Goal: Information Seeking & Learning: Find specific fact

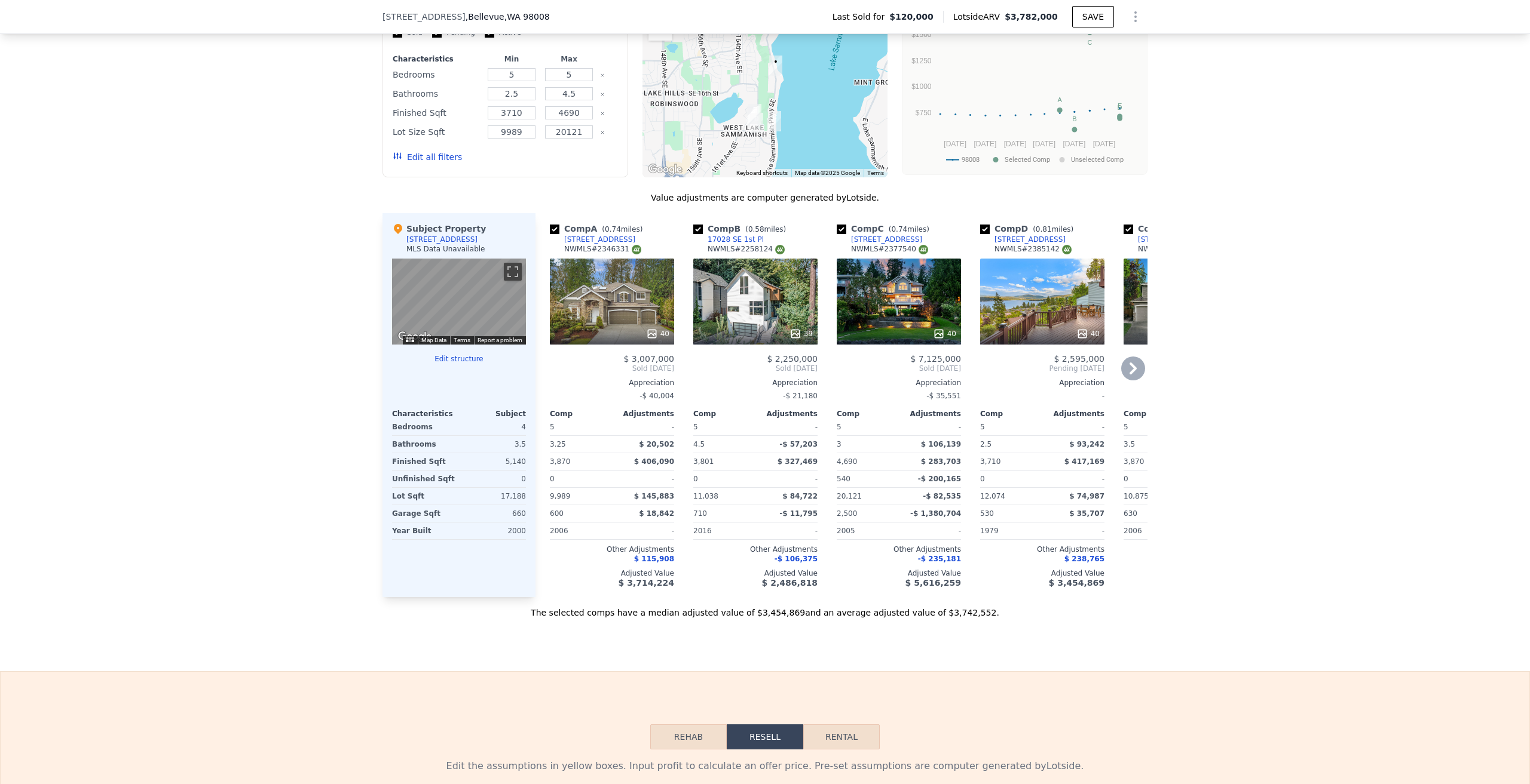
scroll to position [1011, 0]
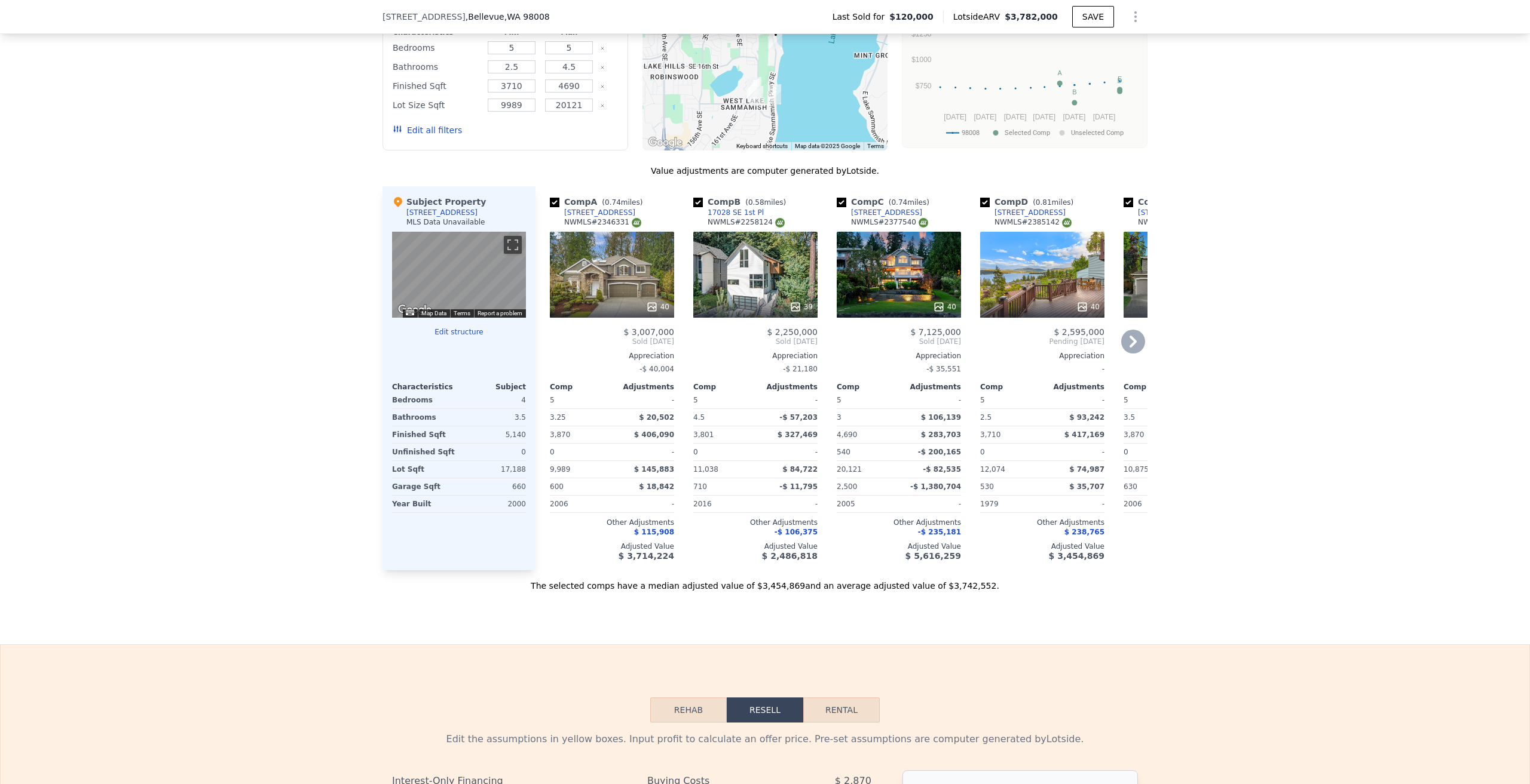
click at [923, 285] on div "40" at bounding box center [899, 275] width 125 height 86
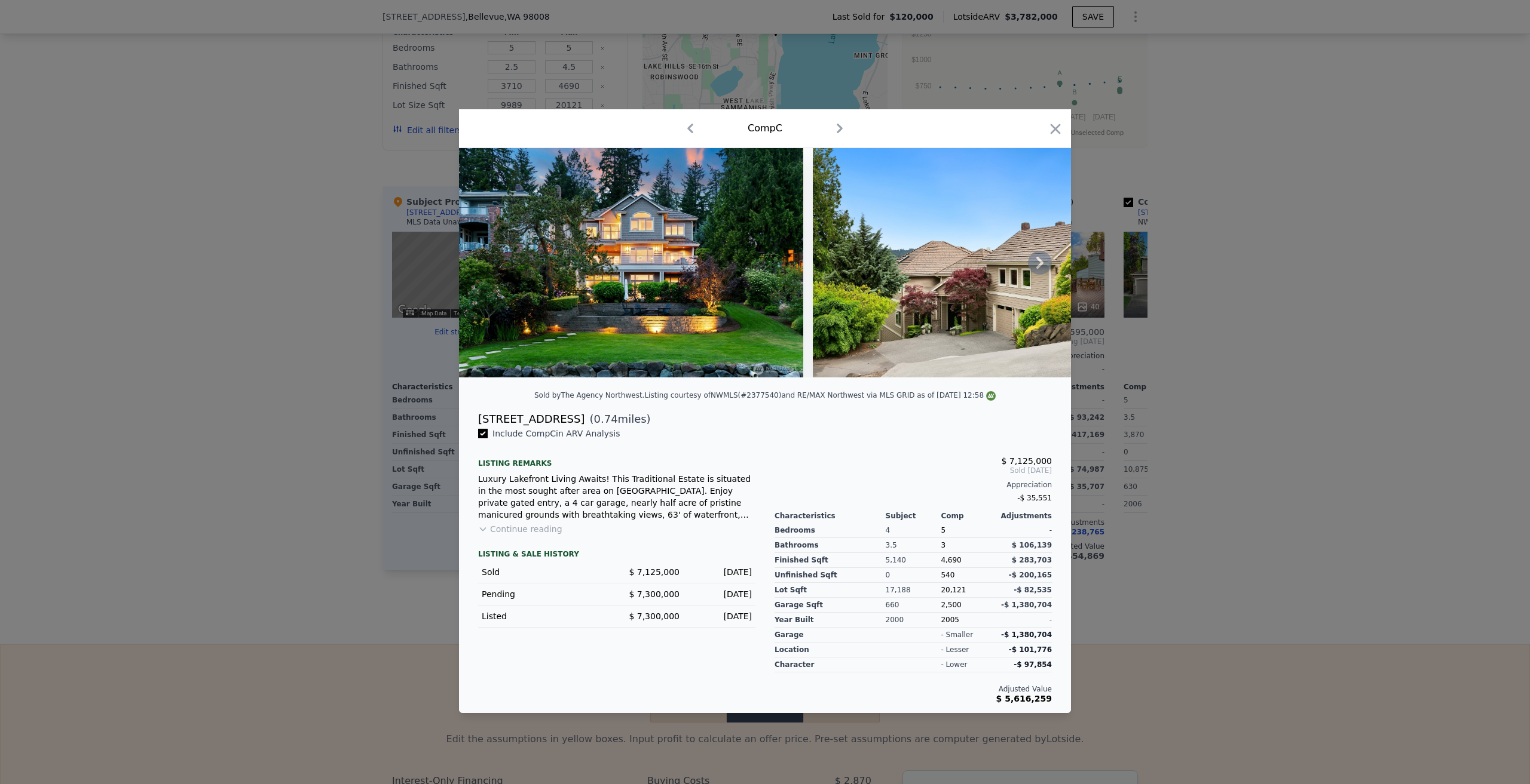
click at [1036, 263] on icon at bounding box center [1039, 262] width 24 height 24
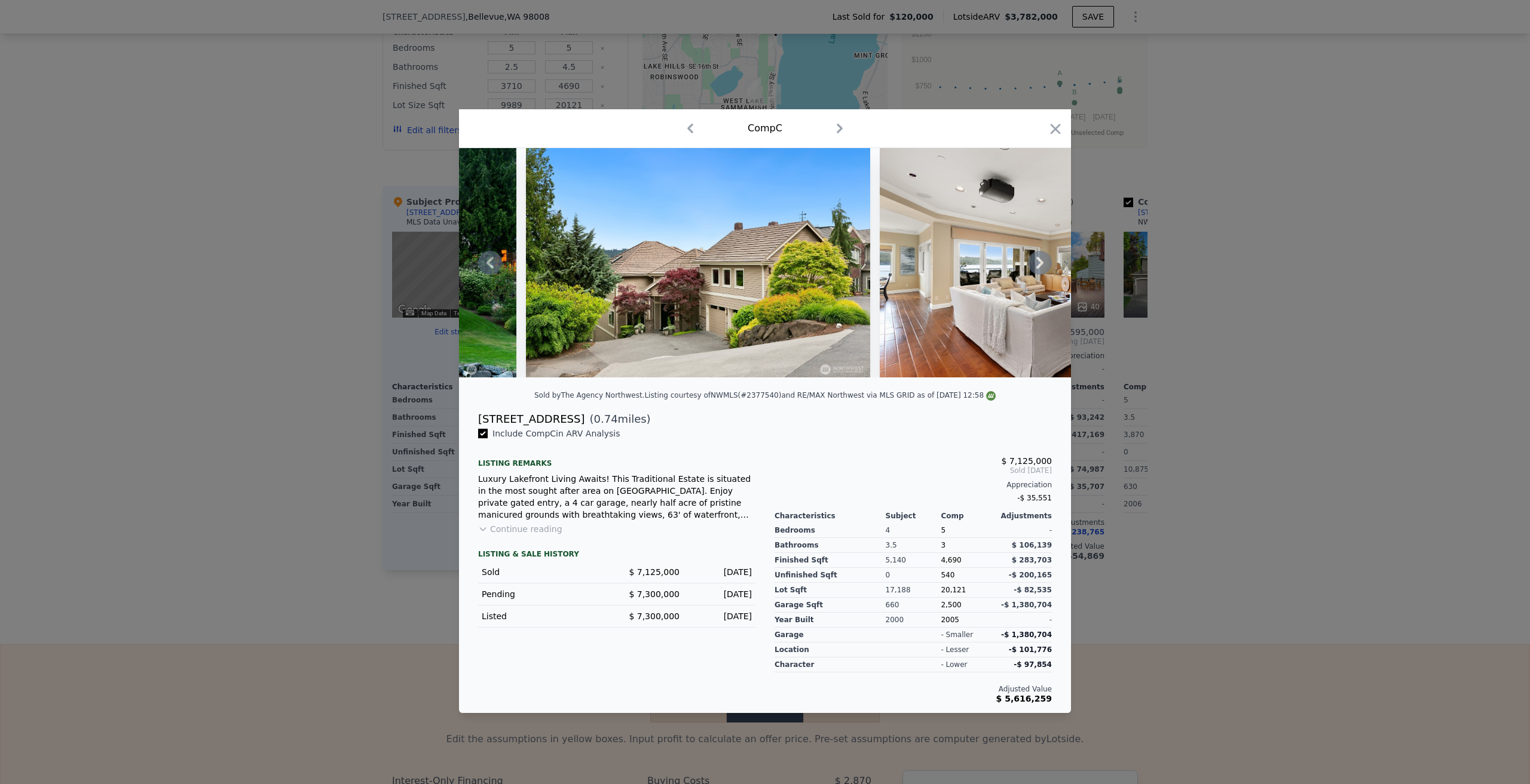
click at [1036, 263] on icon at bounding box center [1039, 262] width 24 height 24
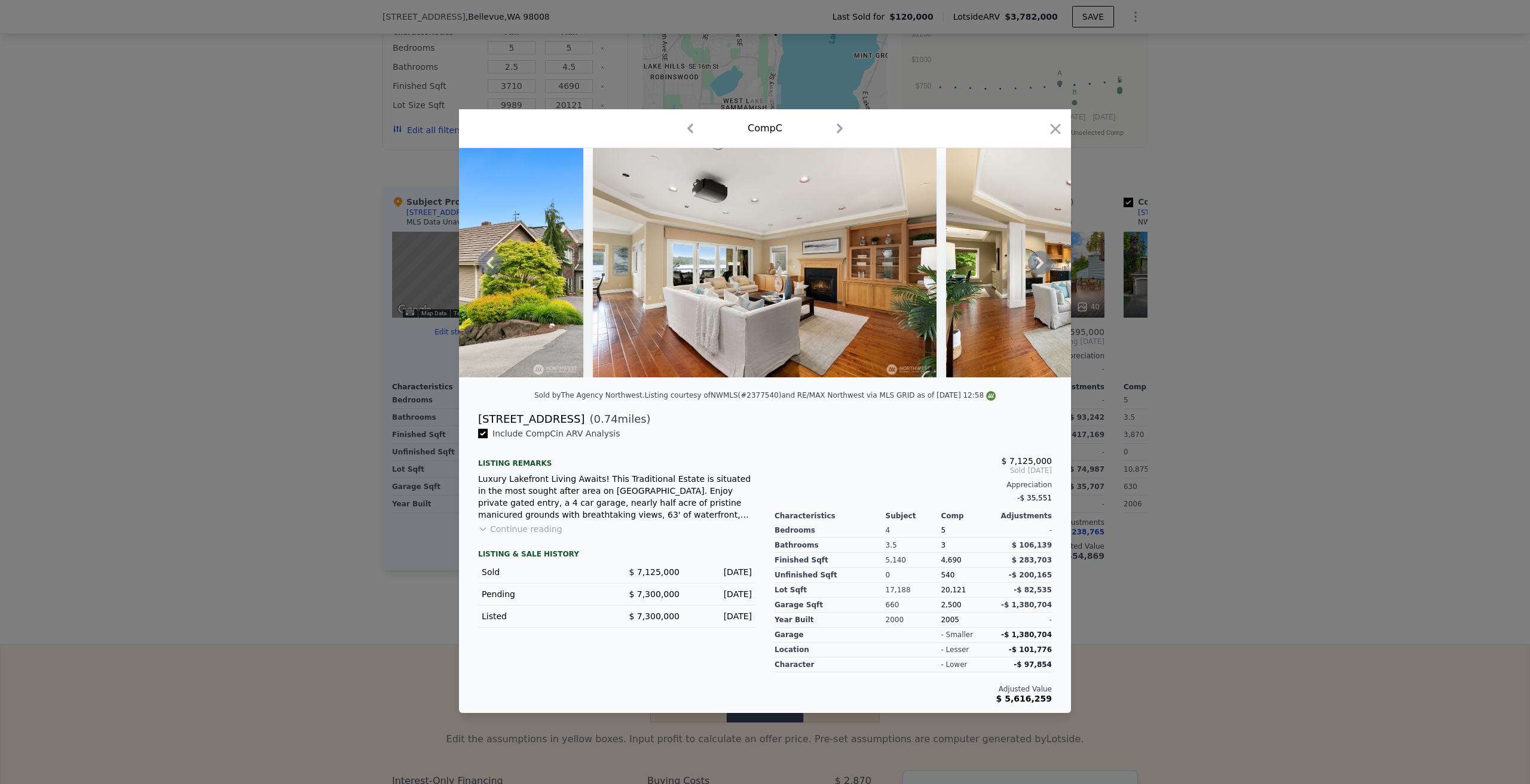
click at [1036, 263] on icon at bounding box center [1039, 262] width 24 height 24
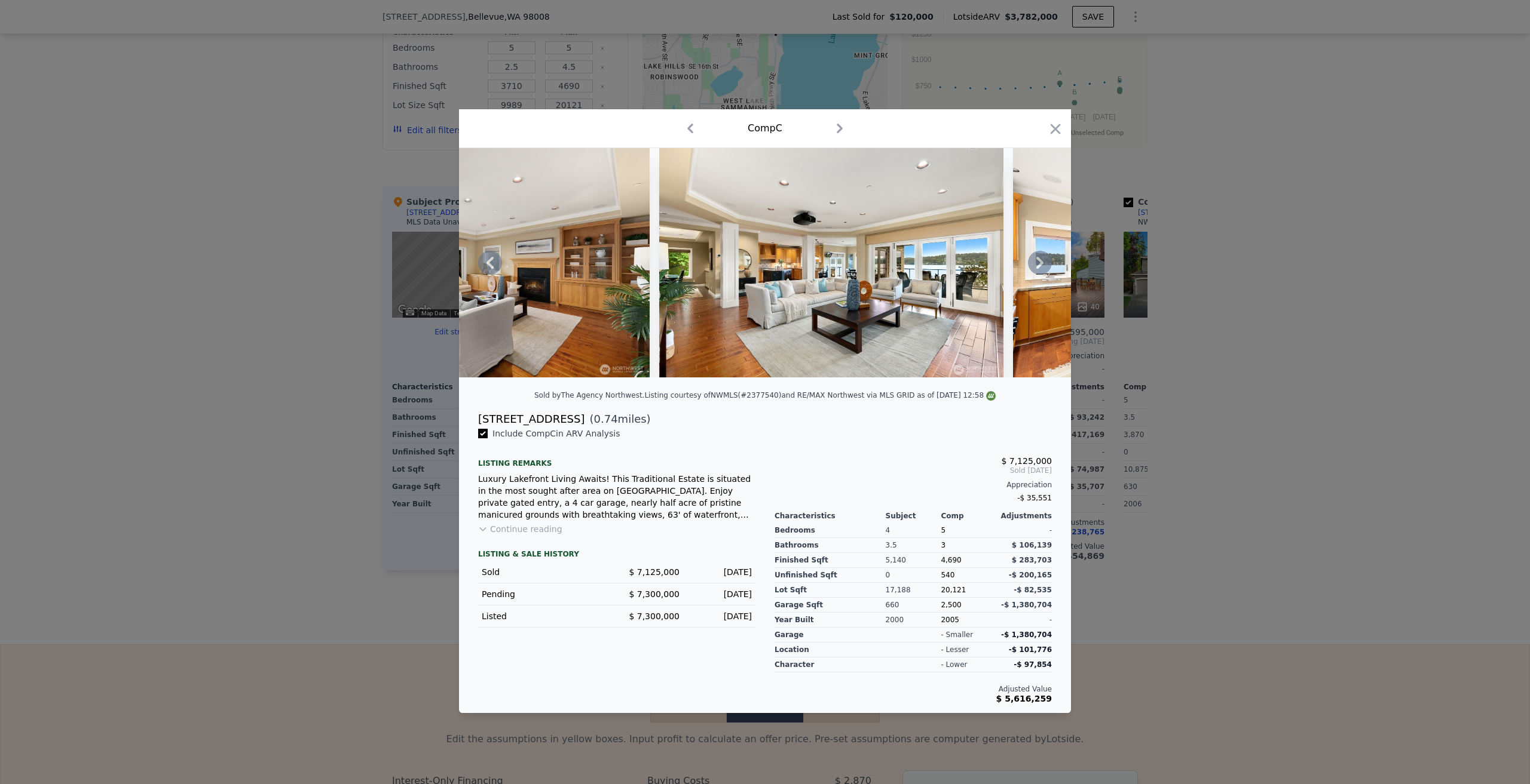
click at [1036, 263] on icon at bounding box center [1039, 262] width 24 height 24
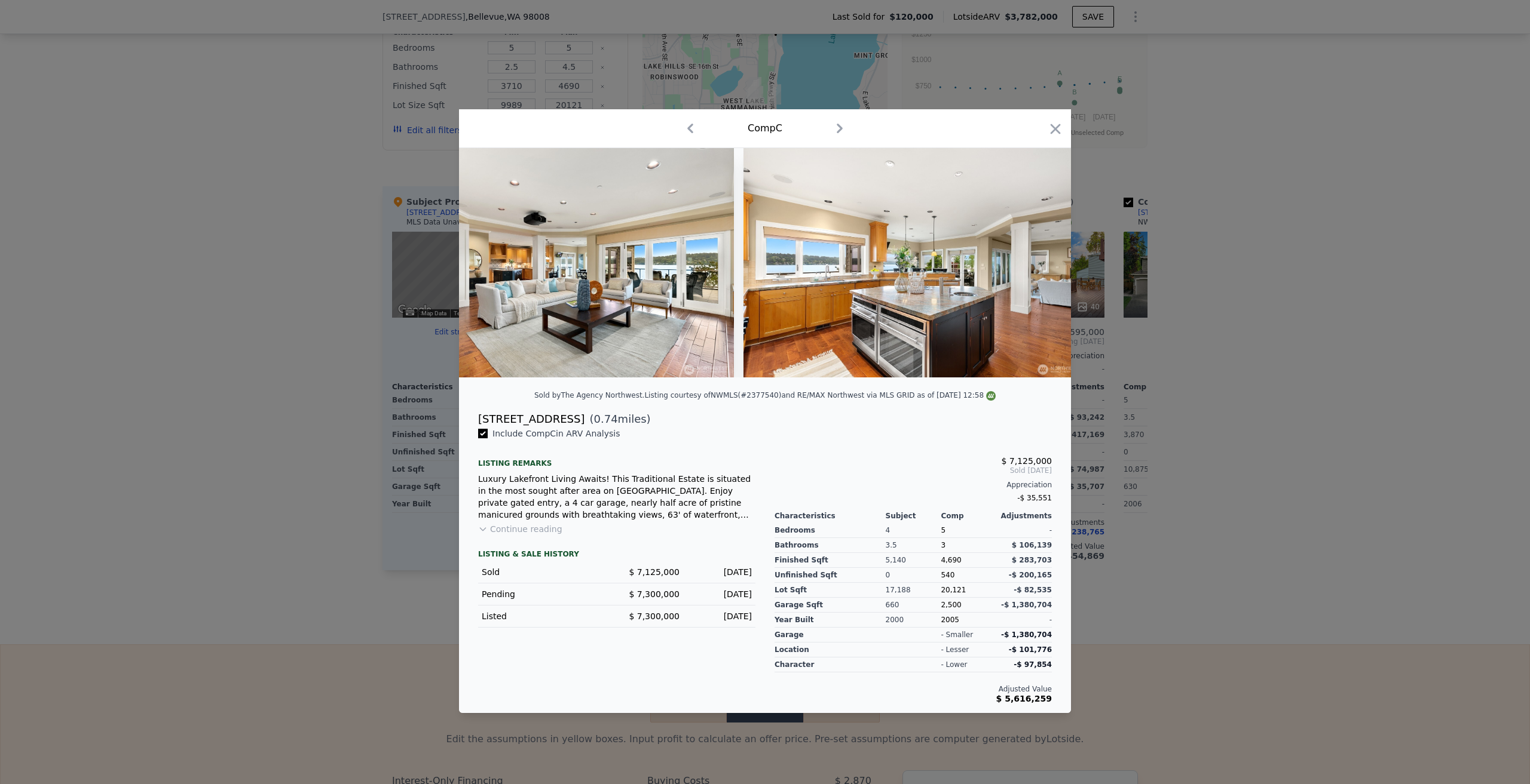
scroll to position [0, 1148]
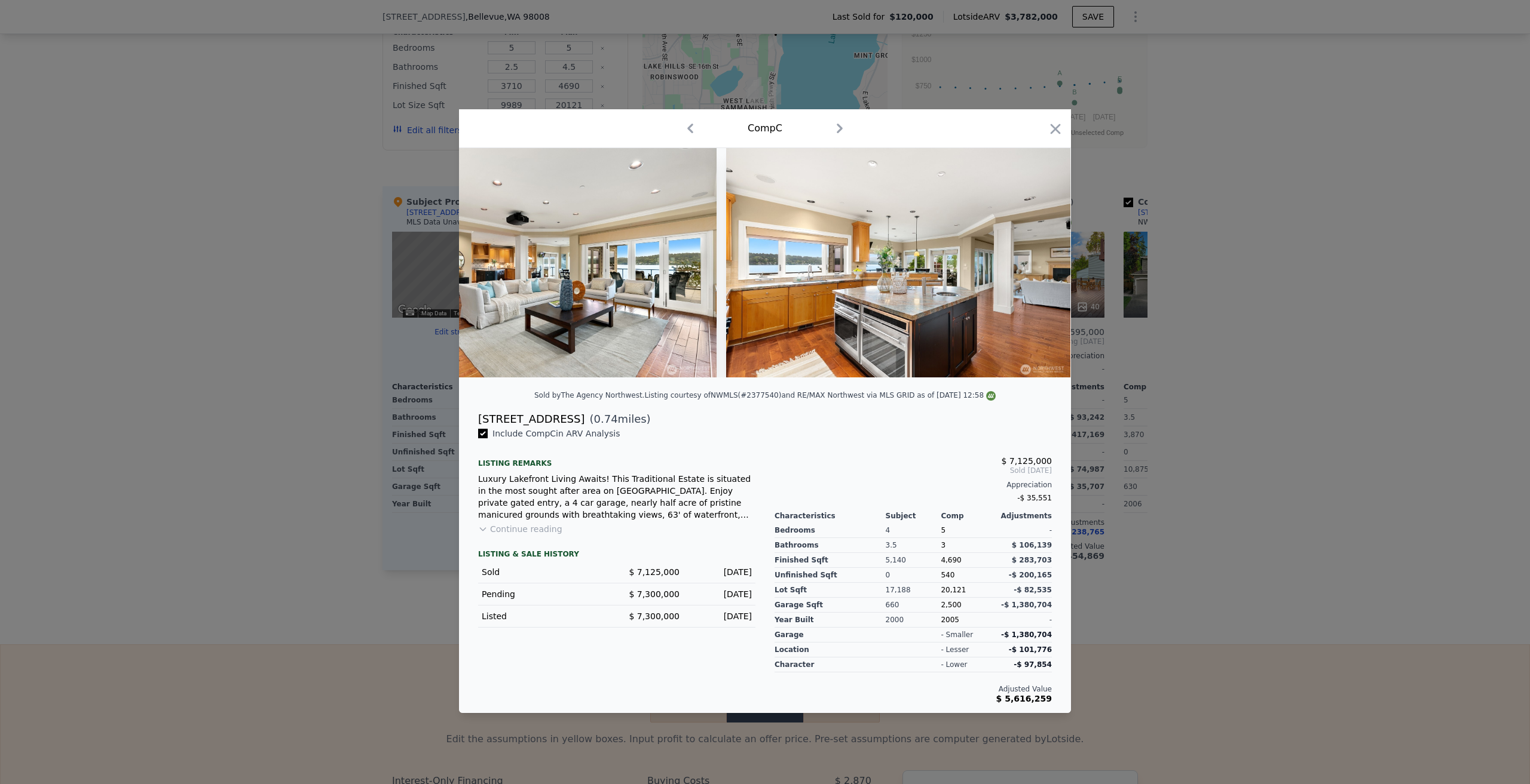
click at [1036, 263] on img at bounding box center [898, 262] width 344 height 230
click at [1036, 263] on icon at bounding box center [1039, 262] width 24 height 24
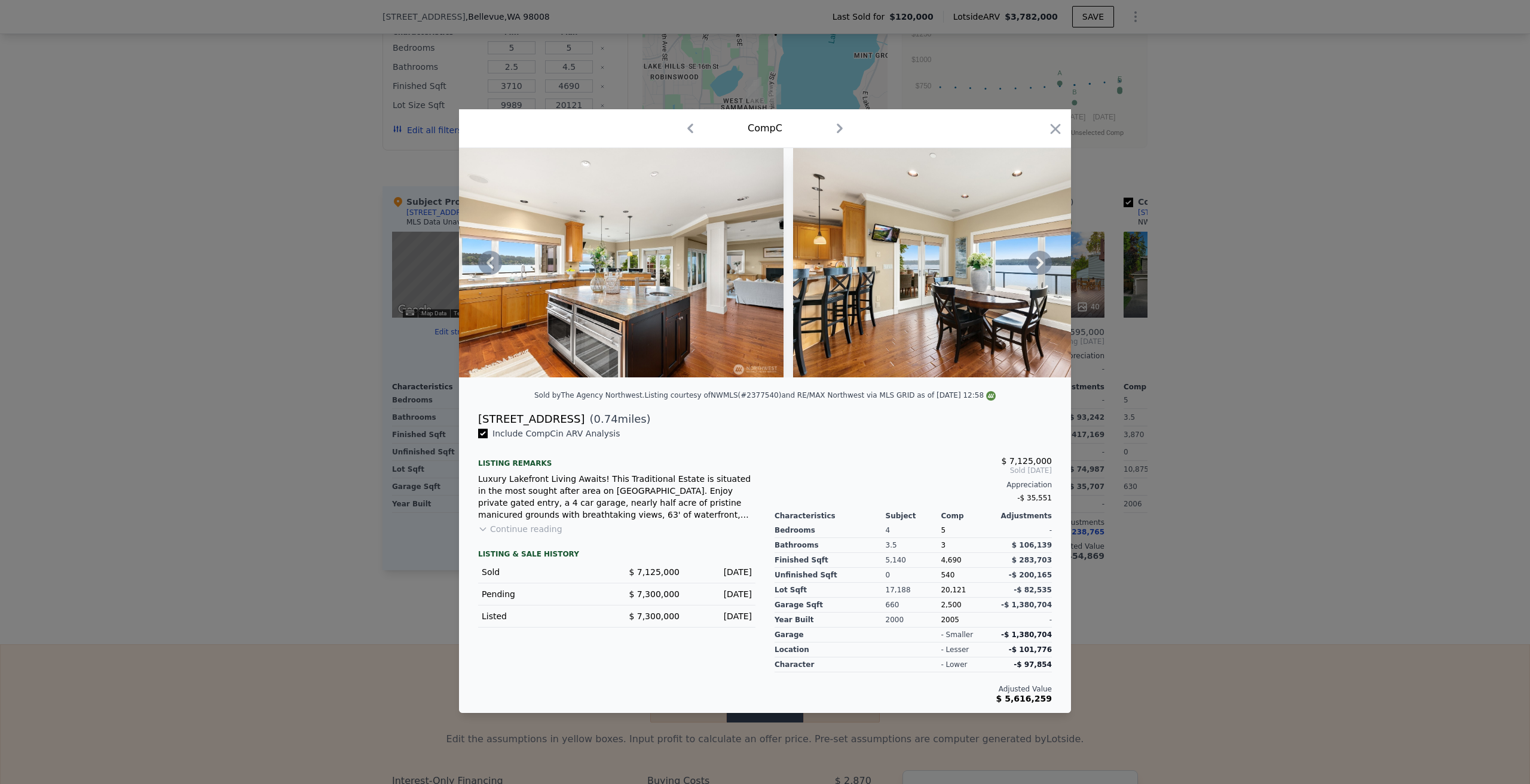
click at [1036, 263] on icon at bounding box center [1039, 262] width 24 height 24
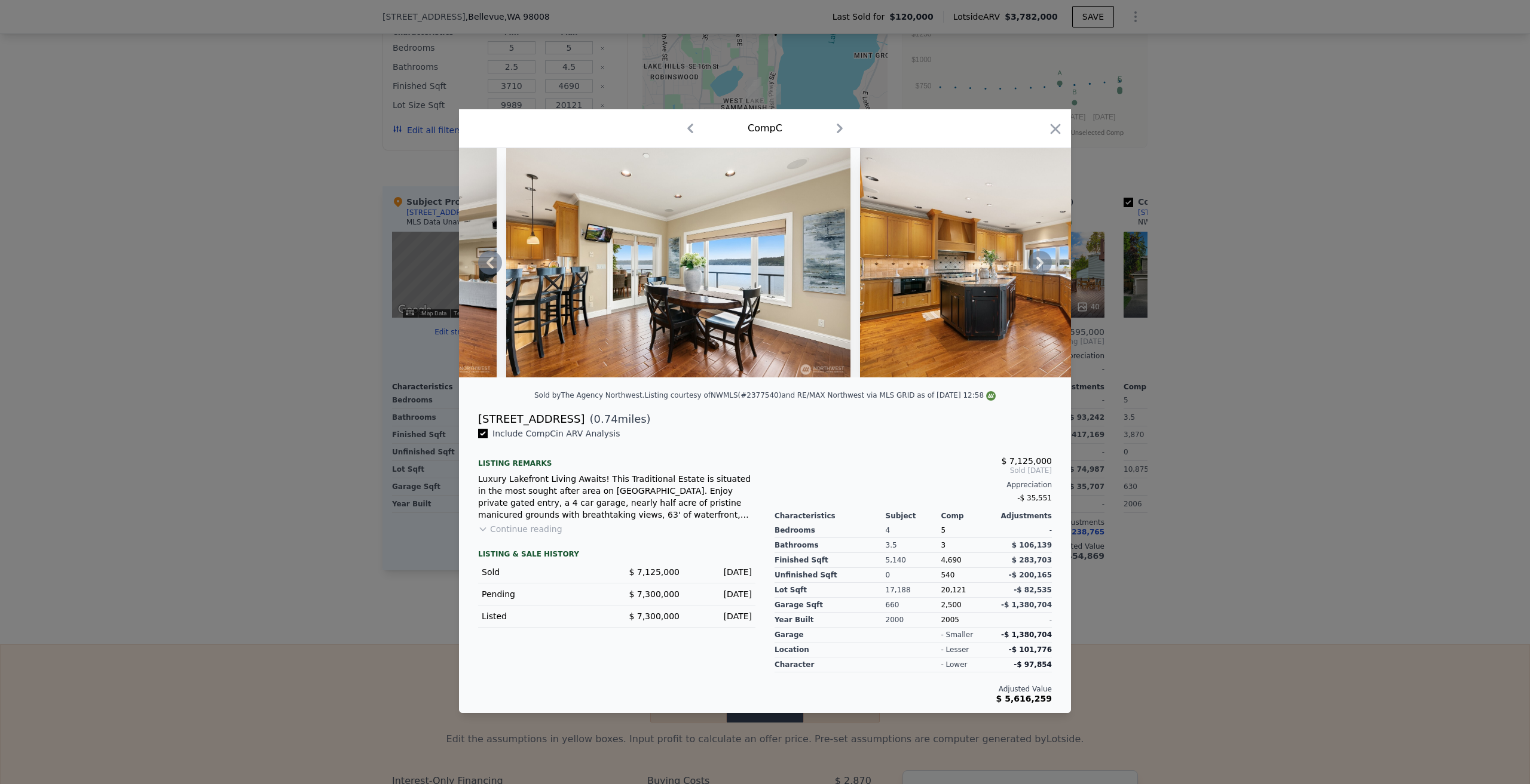
click at [1036, 263] on div at bounding box center [764, 262] width 612 height 230
click at [1036, 263] on icon at bounding box center [1039, 262] width 24 height 24
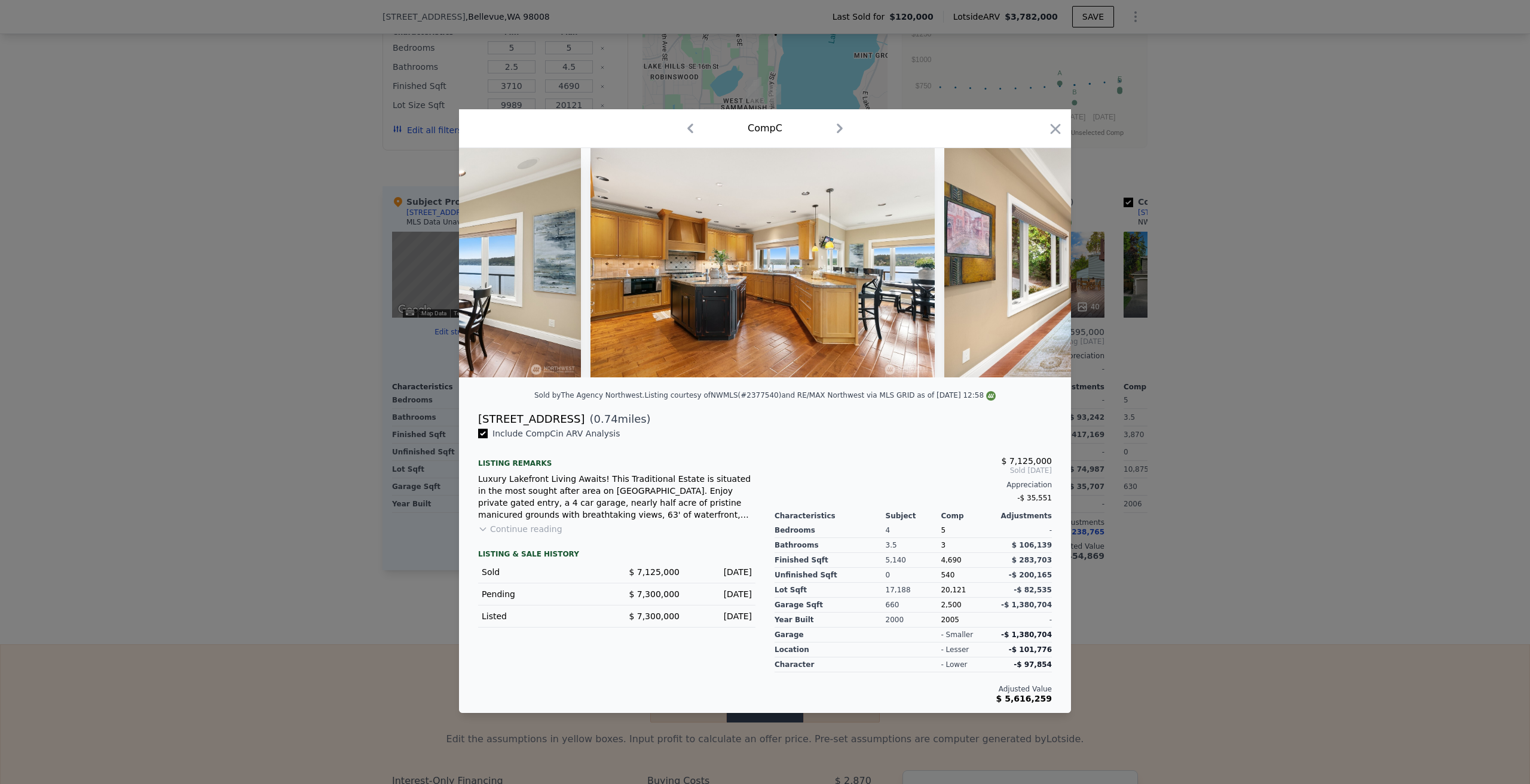
scroll to position [0, 2008]
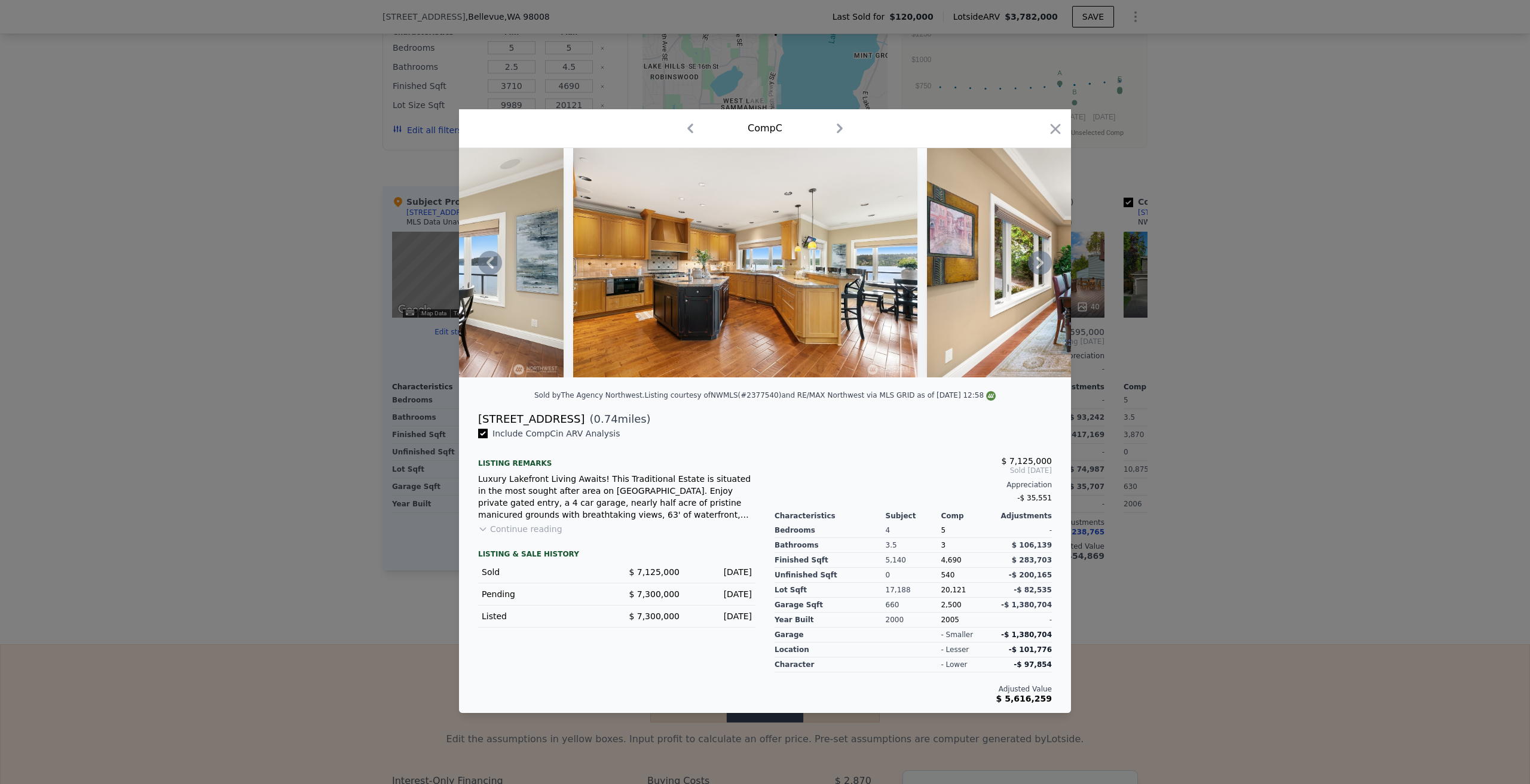
click at [1036, 263] on icon at bounding box center [1039, 262] width 24 height 24
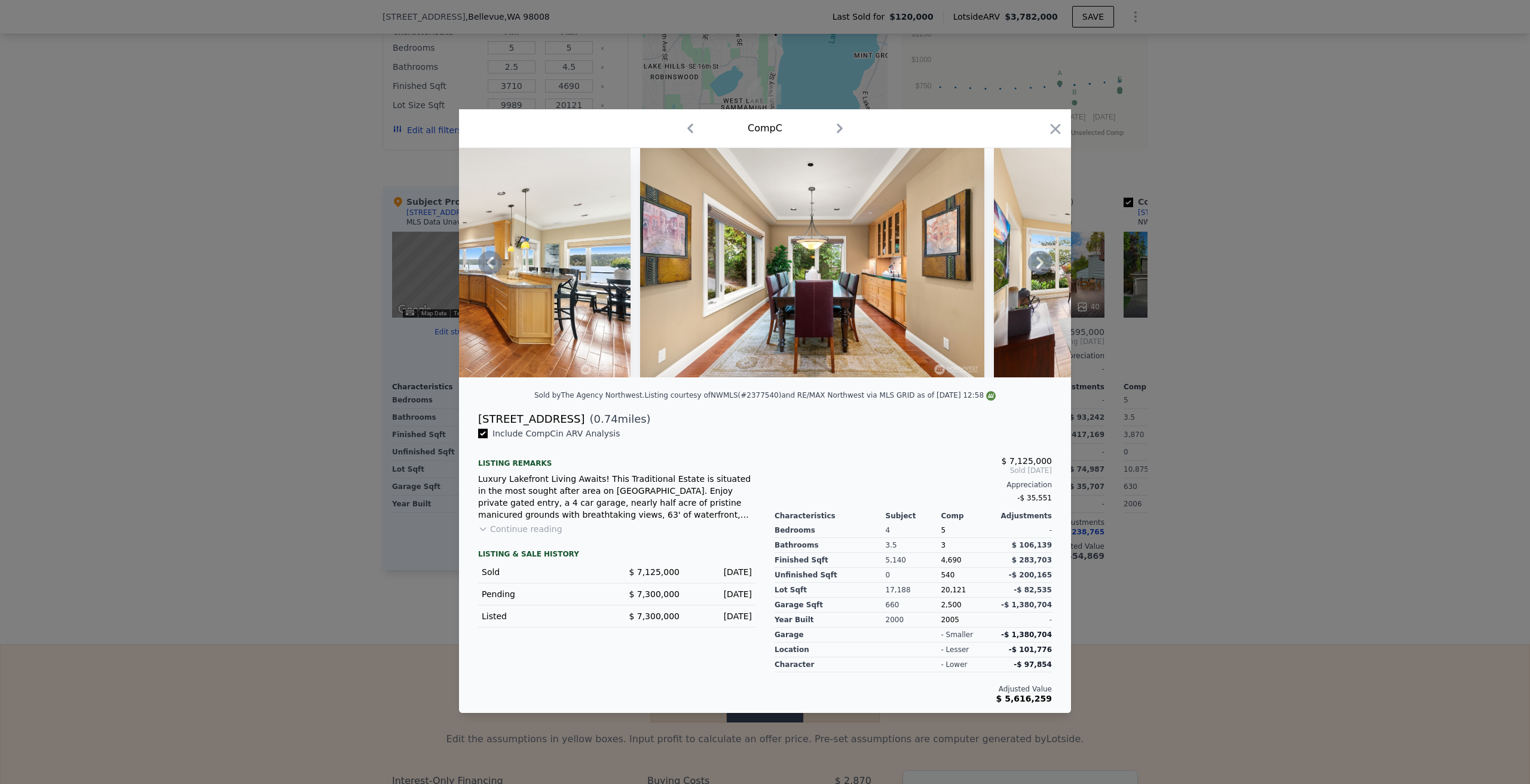
click at [1036, 263] on icon at bounding box center [1039, 262] width 24 height 24
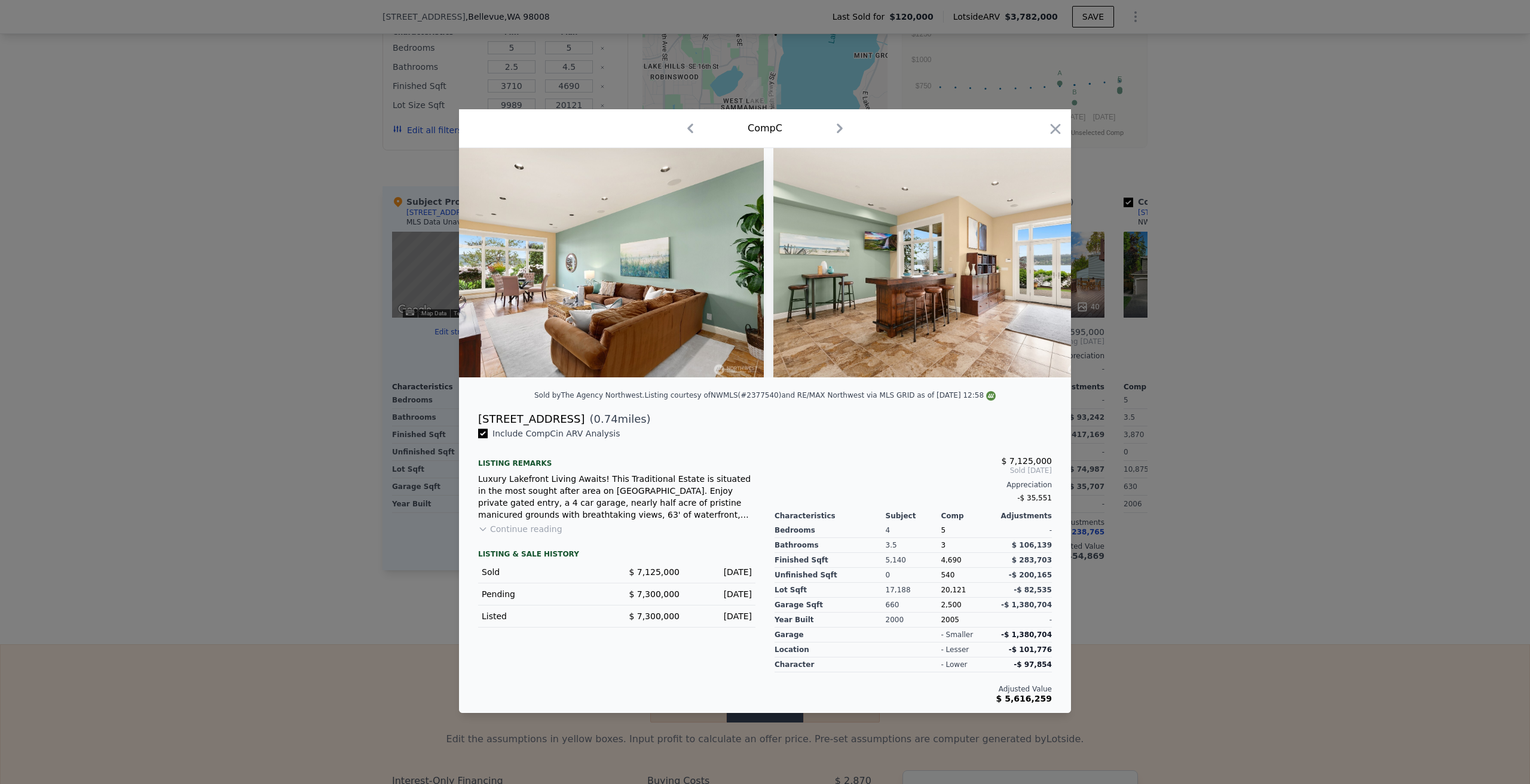
click at [1036, 263] on div at bounding box center [764, 262] width 612 height 230
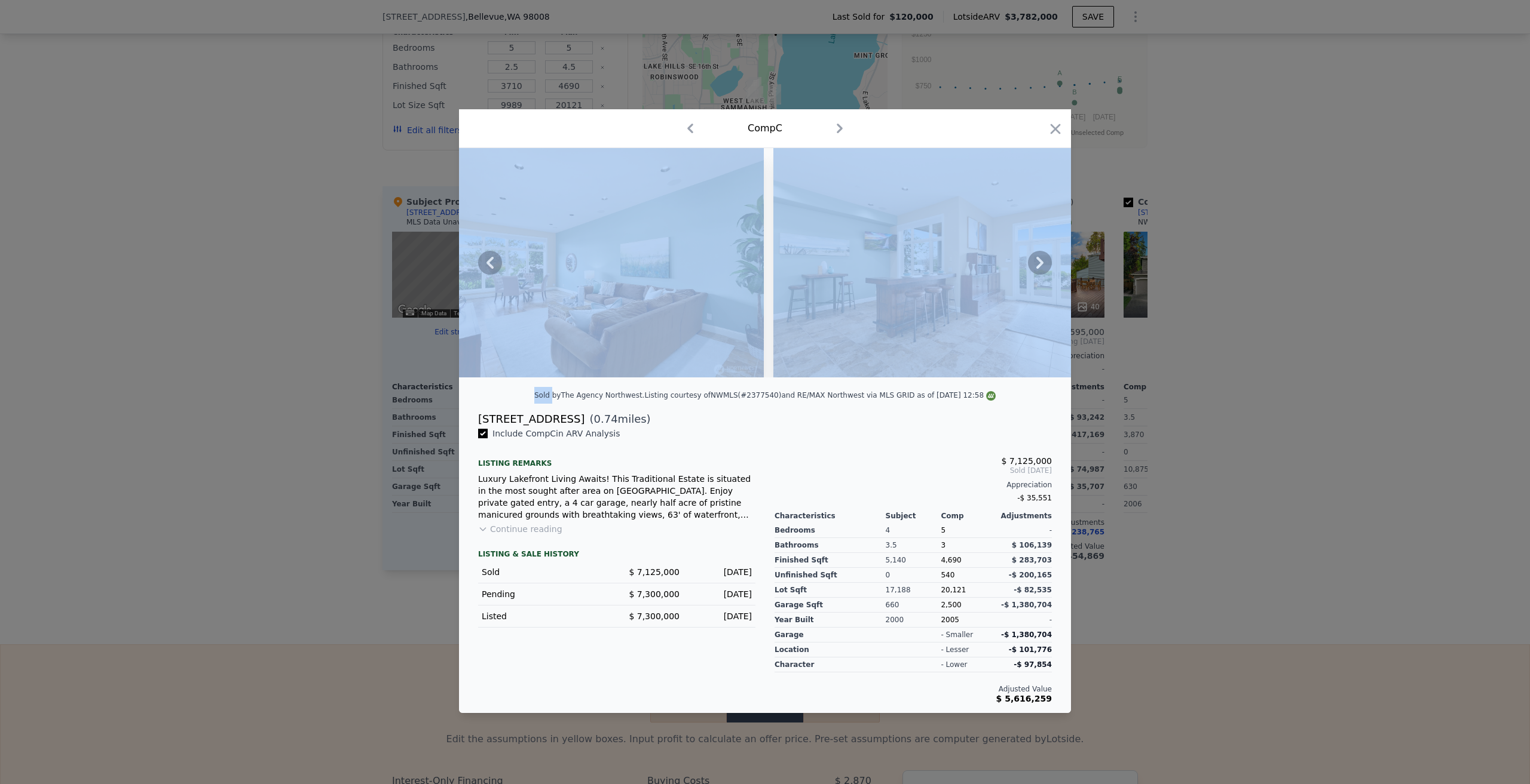
click at [1036, 263] on icon at bounding box center [1039, 262] width 24 height 24
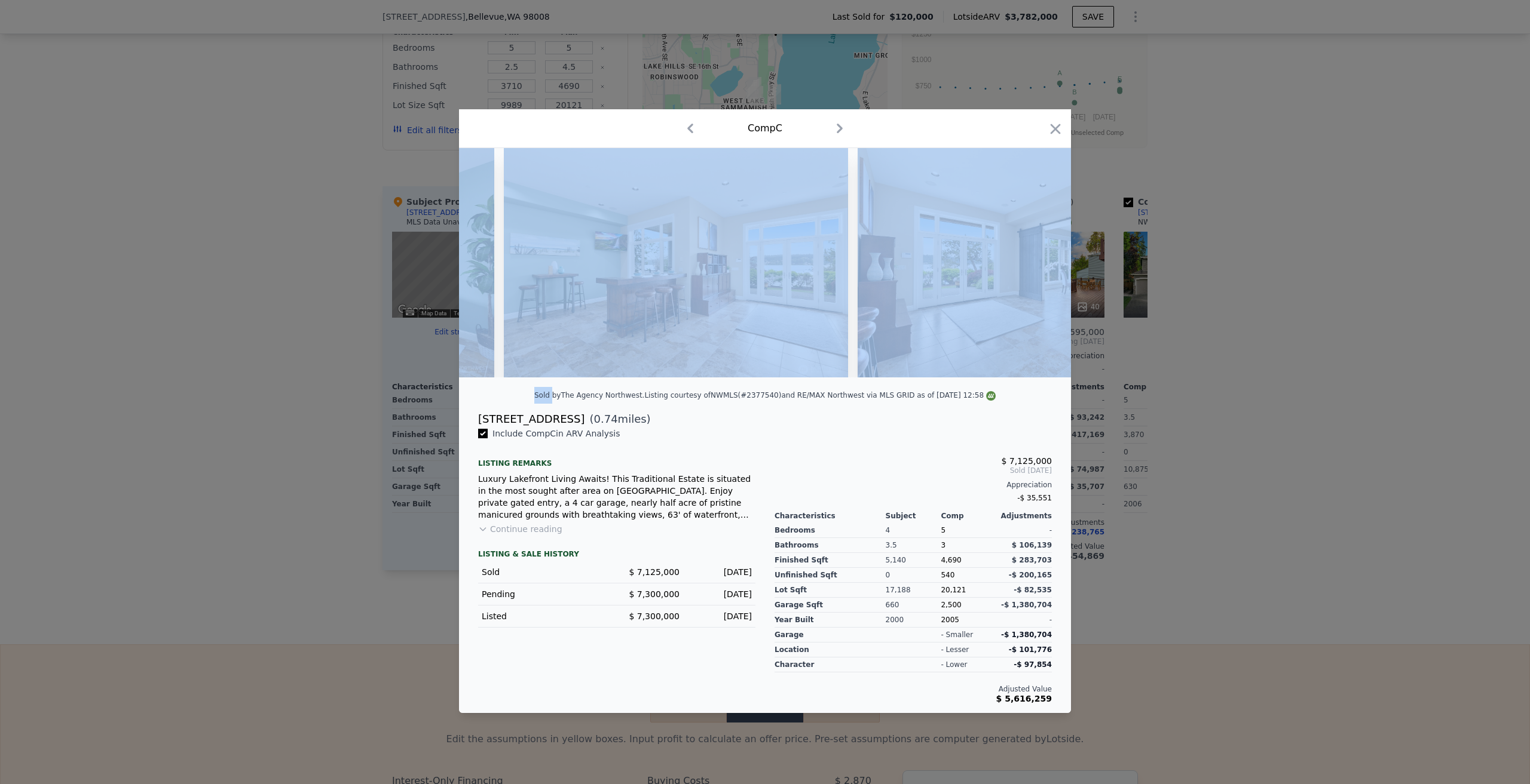
scroll to position [0, 3156]
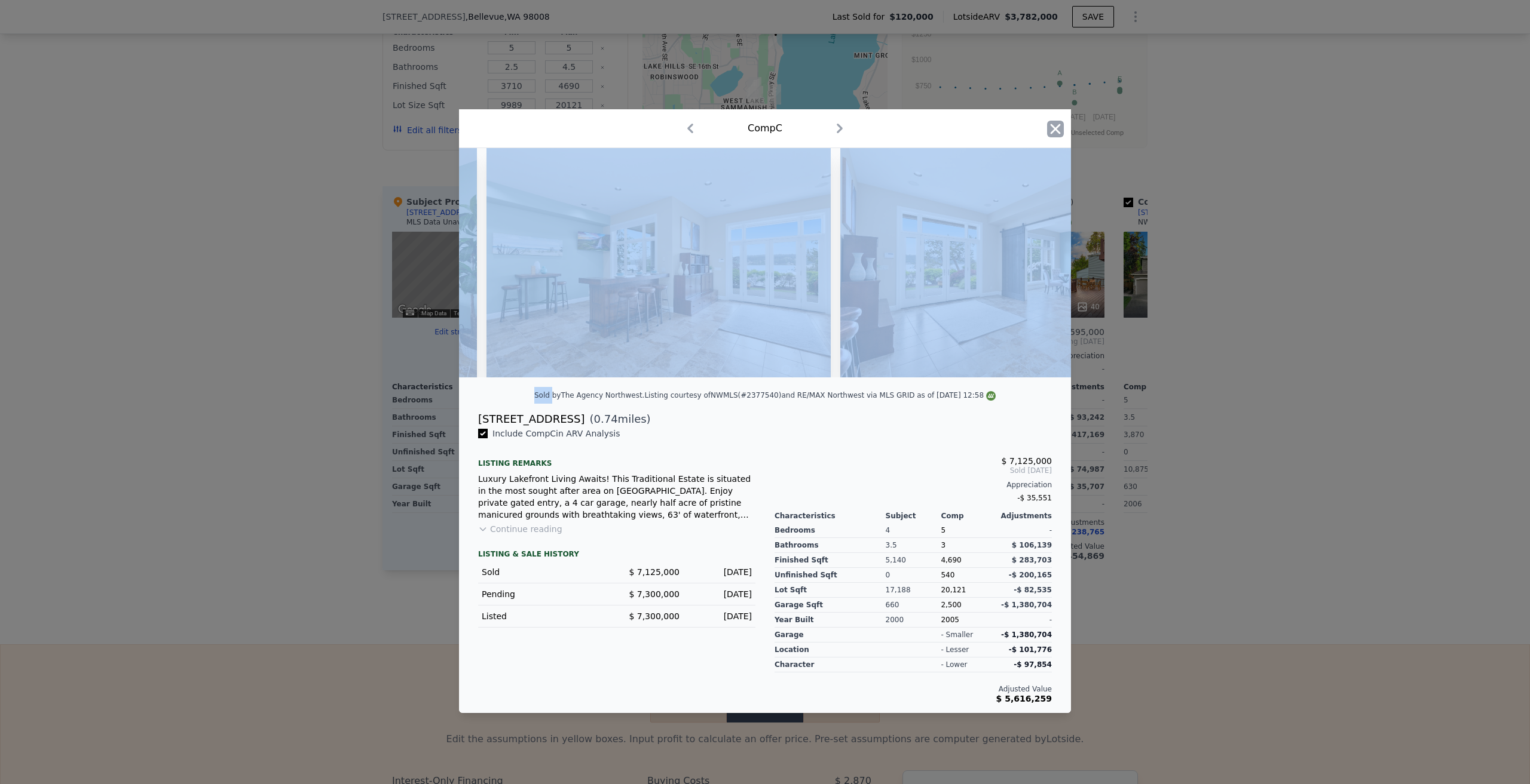
click at [1052, 124] on icon "button" at bounding box center [1055, 129] width 10 height 10
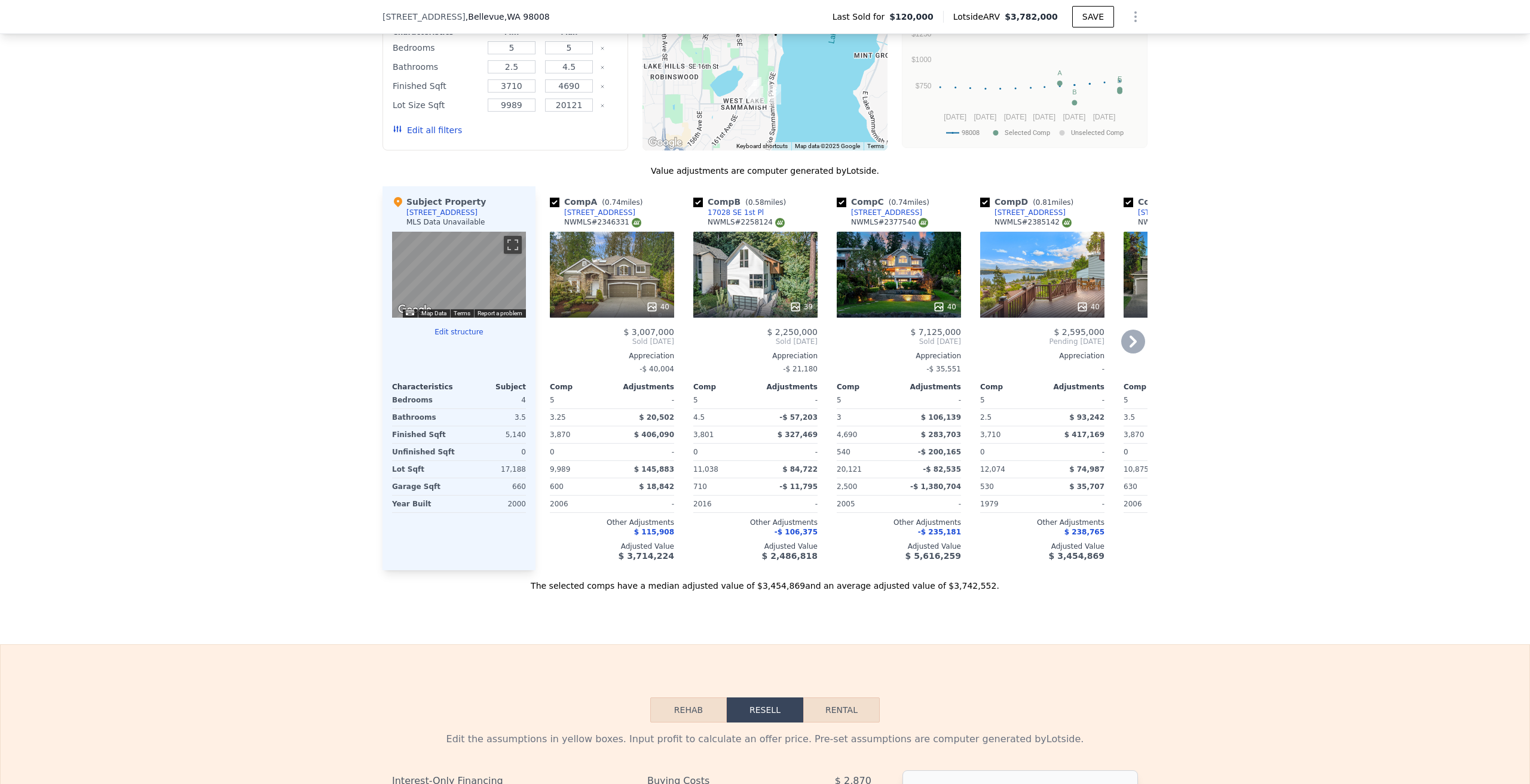
click at [1121, 349] on icon at bounding box center [1133, 342] width 24 height 24
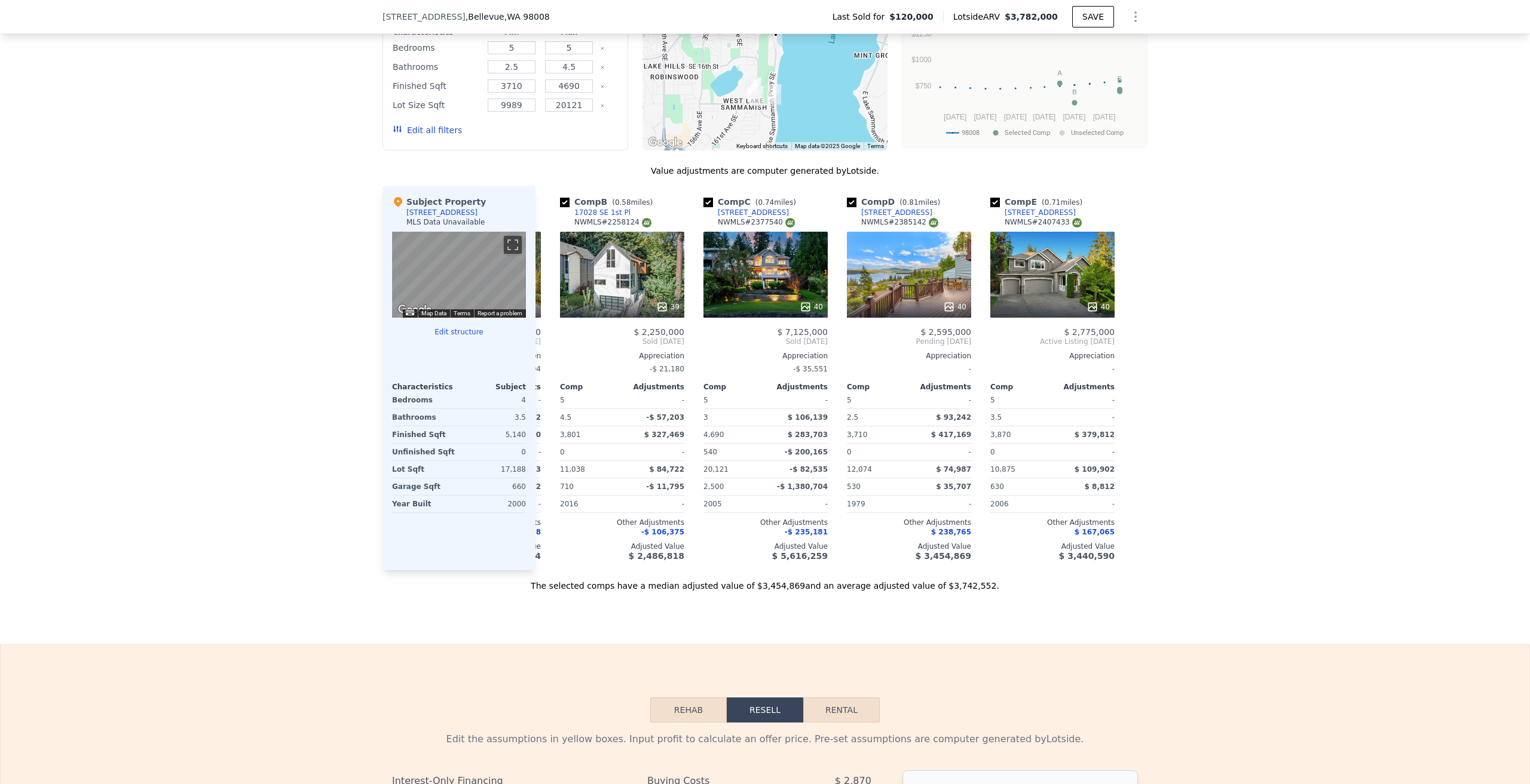
scroll to position [0, 134]
click at [1121, 349] on div "Comp A ( 0.74 miles) [STREET_ADDRESS] # 2346331 40 $ 3,007,000 Sold [DATE] Appr…" at bounding box center [841, 379] width 612 height 384
click at [210, 436] on div "We found 5 sales that match your search Filters Map Prices Modify Comp Filters …" at bounding box center [765, 255] width 1530 height 673
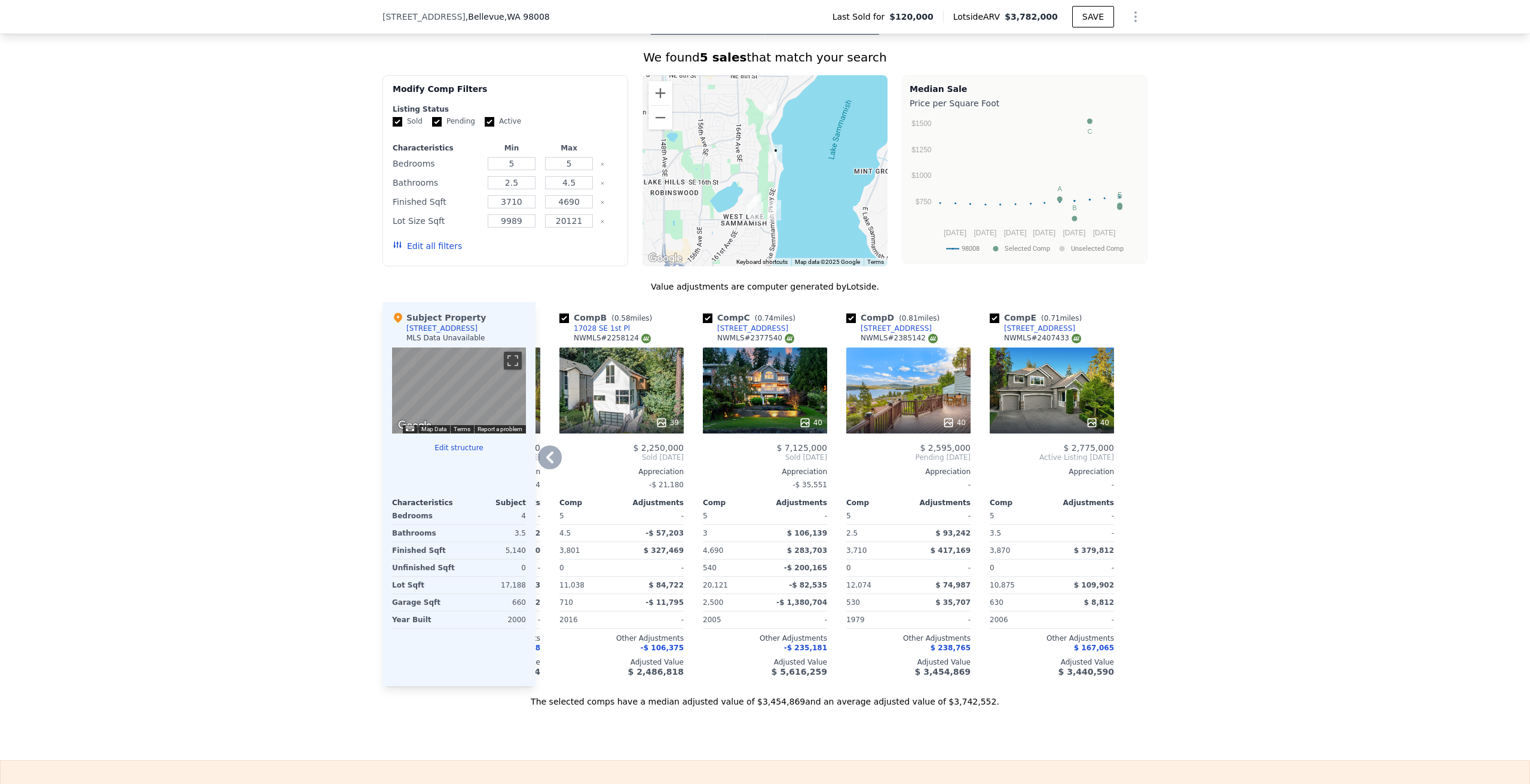
scroll to position [896, 0]
click at [764, 333] on div "[STREET_ADDRESS]" at bounding box center [752, 327] width 72 height 9
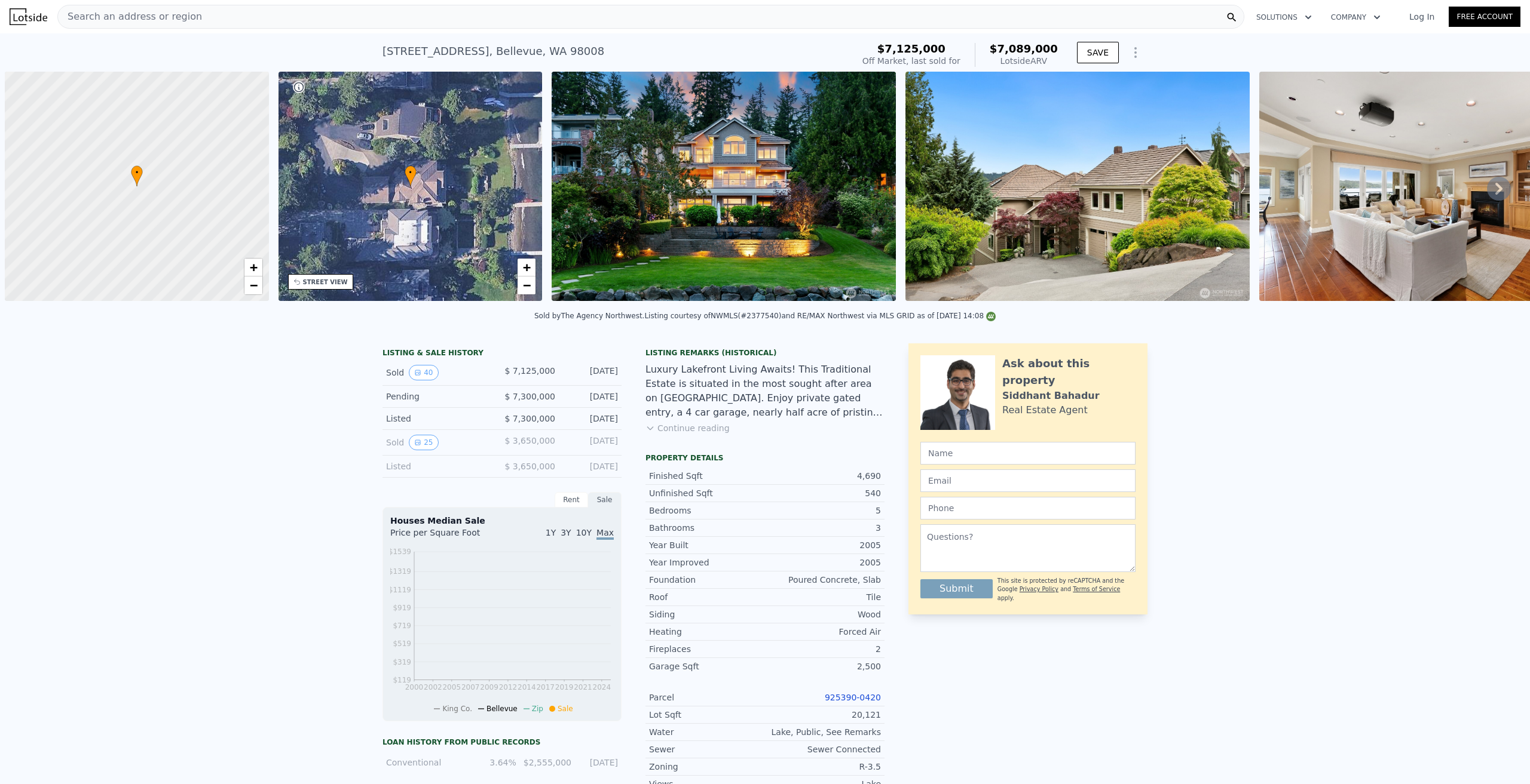
scroll to position [0, 5]
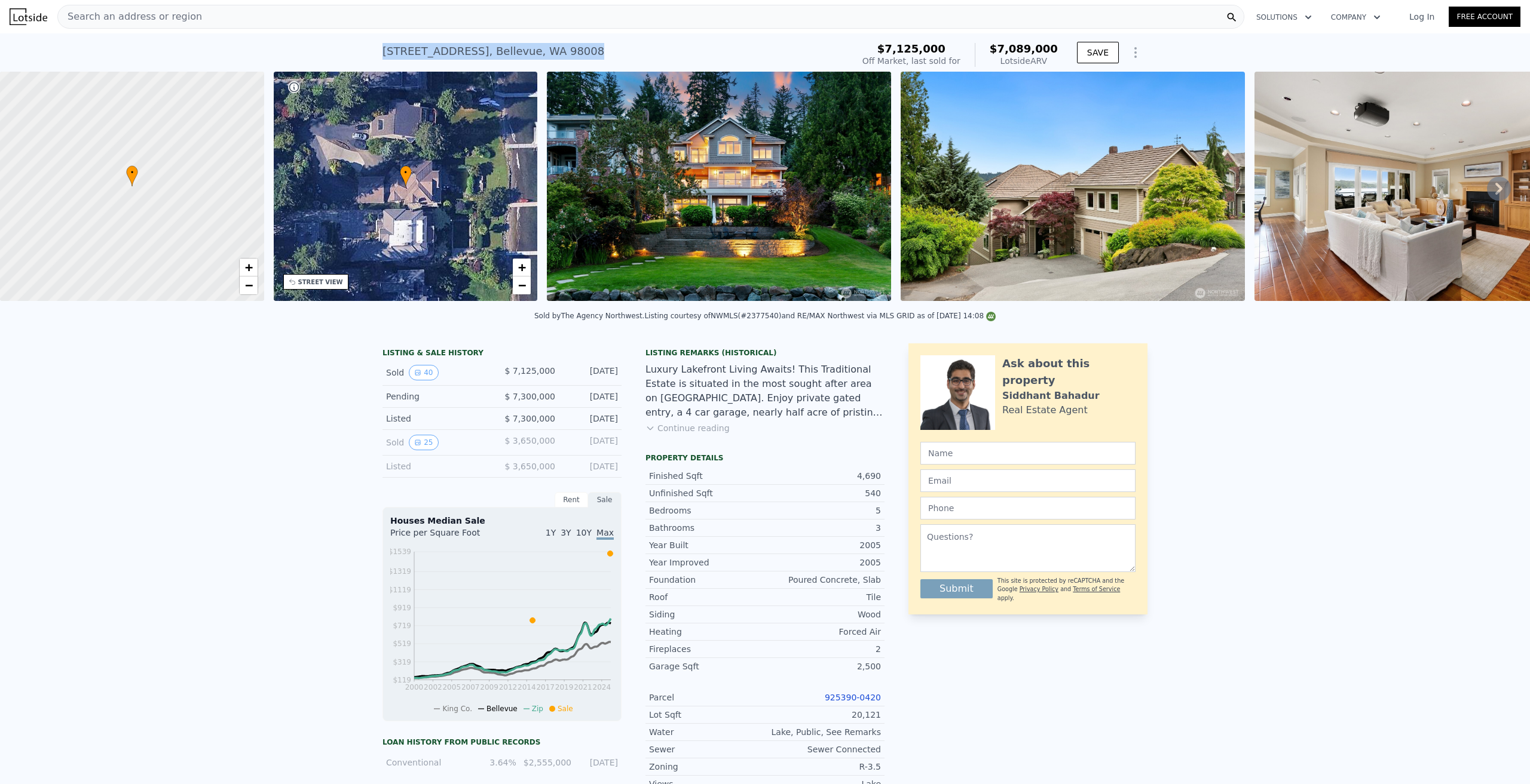
drag, startPoint x: 655, startPoint y: 50, endPoint x: 375, endPoint y: 55, distance: 280.0
click at [374, 55] on div "2254 W Lake Sammamish Pkwy SE , Bellevue , WA 98008 Sold Jun 2025 for $7.125m (…" at bounding box center [765, 52] width 1530 height 38
copy div "2254 W Lake Sammamish Pkwy SE , Bellevue , WA 98008"
